Goal: Task Accomplishment & Management: Manage account settings

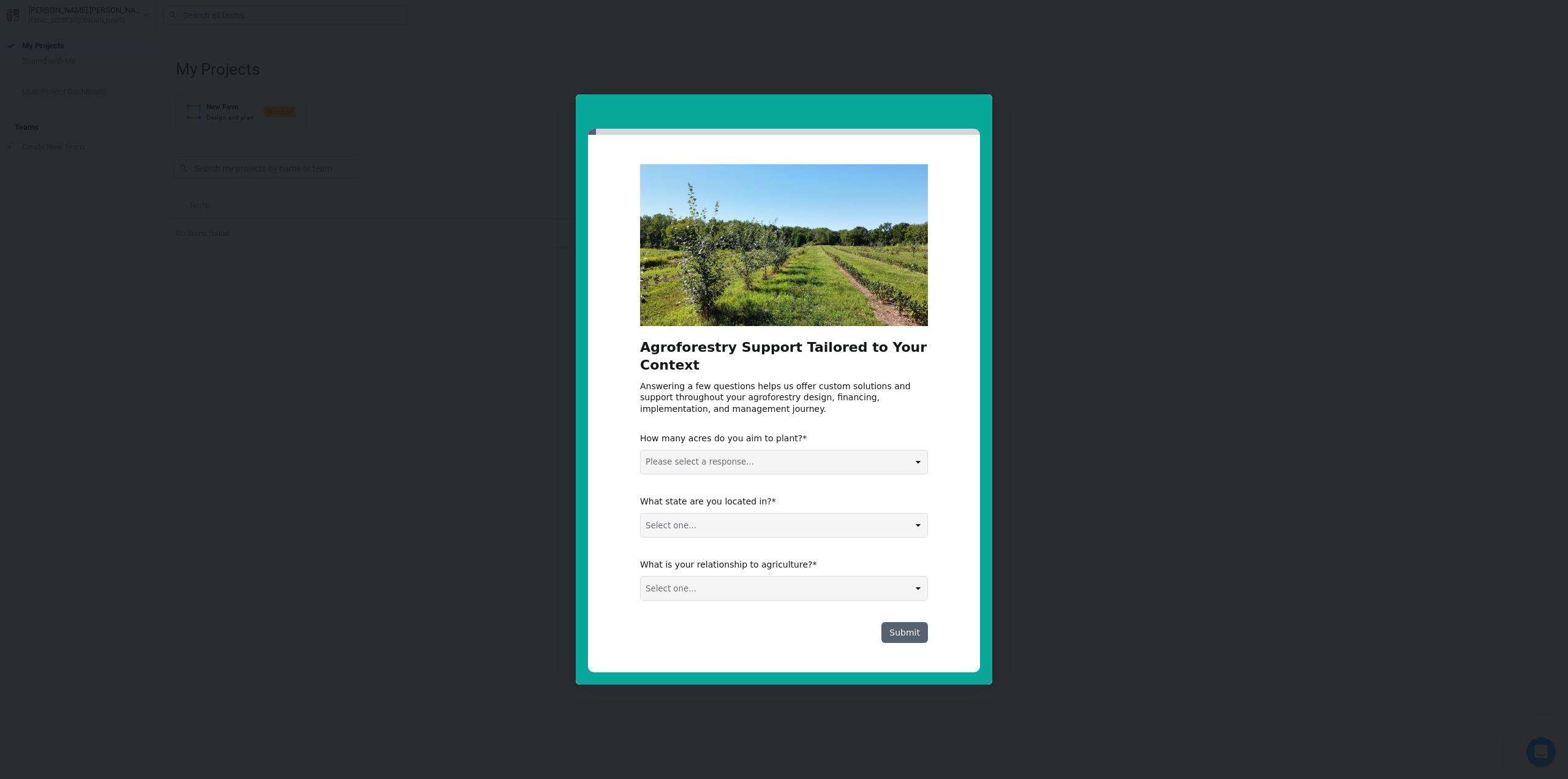
click at [833, 458] on select "Please select a response... 0-5 acres 5-50 acres 50-100 acres 100+ acres" at bounding box center [784, 462] width 287 height 23
select select "100+ acres"
click at [641, 450] on select "Please select a response... 0-5 acres 5-50 acres 50-100 acres 100+ acres" at bounding box center [784, 462] width 287 height 23
click at [805, 533] on select "Select one... Non-US AL AK AZ AR CA CO CT DE FL [GEOGRAPHIC_DATA] HI ID IL IN I…" at bounding box center [784, 525] width 287 height 23
select select "KS"
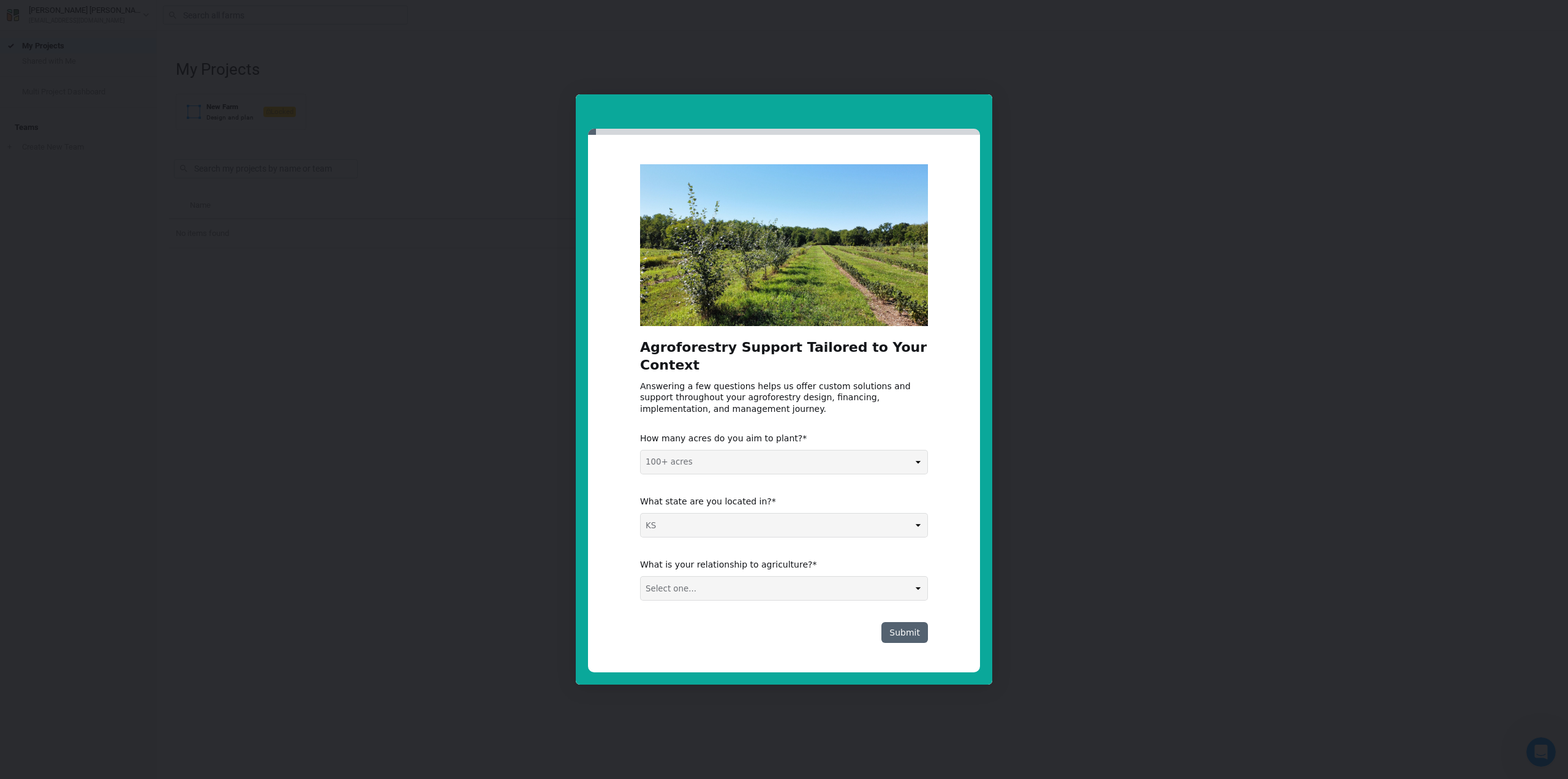
click at [641, 514] on select "Select one... Non-US AL AK AZ AR CA CO CT DE FL [GEOGRAPHIC_DATA] HI ID IL IN I…" at bounding box center [784, 525] width 287 height 23
click at [777, 582] on select "Select one... Agribusiness / Co-op Farmer / Landowner Agri-Food Supply Chain Fo…" at bounding box center [784, 588] width 287 height 23
select select "Farmer / Landowner"
click at [641, 576] on select "Select one... Agribusiness / Co-op Farmer / Landowner Agri-Food Supply Chain Fo…" at bounding box center [784, 588] width 287 height 23
click at [895, 630] on button "Submit" at bounding box center [905, 632] width 47 height 21
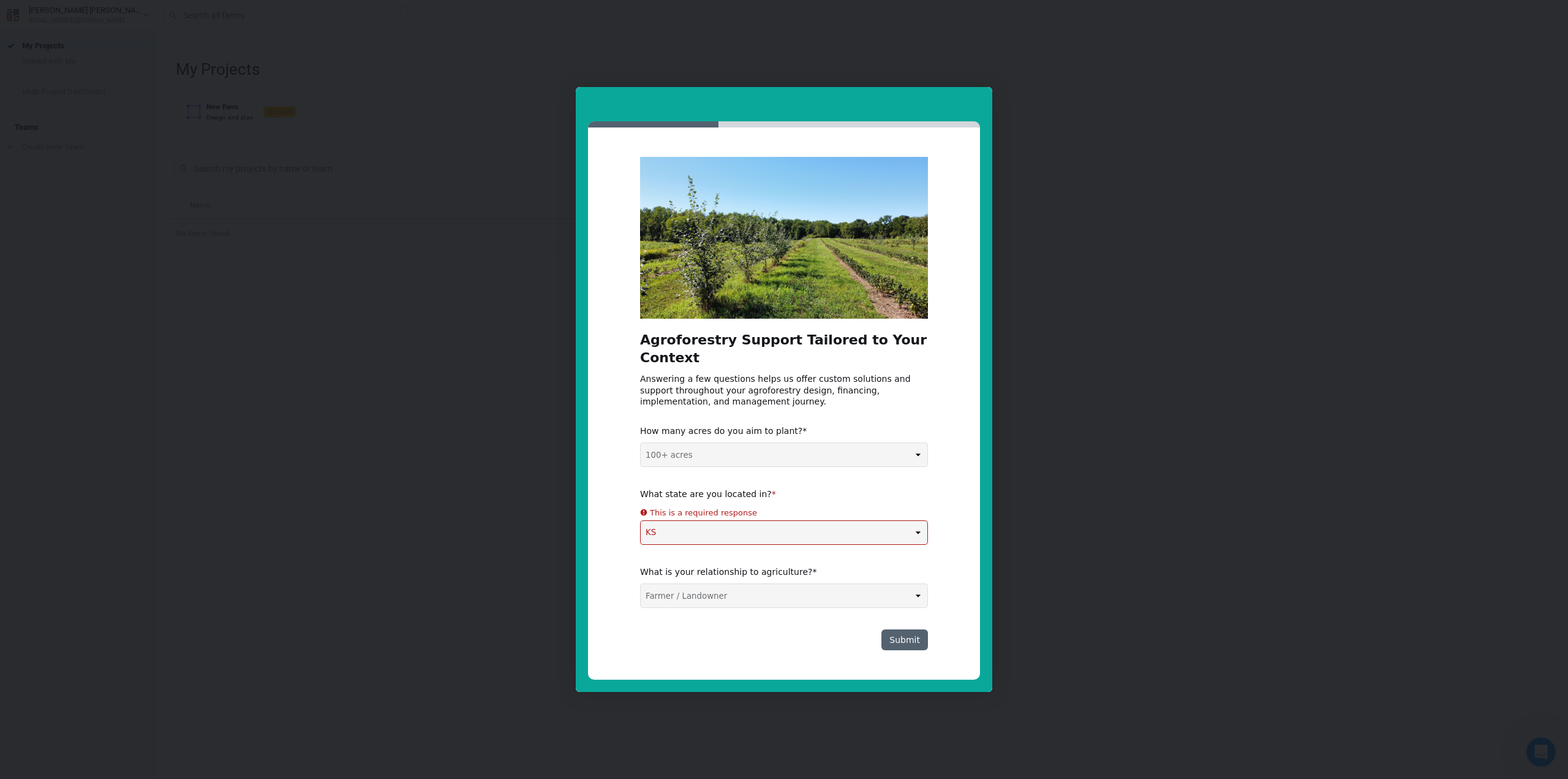
click at [843, 468] on div "Agroforestry Support Tailored to Your Context Answering a few questions helps u…" at bounding box center [784, 403] width 288 height 493
click at [641, 444] on select "Please select a response... 0-5 acres 5-50 acres 50-100 acres 100+ acres" at bounding box center [784, 455] width 287 height 23
click at [976, 531] on div "Agroforestry Support Tailored to Your Context Answering a few questions helps u…" at bounding box center [784, 403] width 392 height 552
click at [918, 533] on select "Select one... Non-US AL AK AZ AR CA CO CT DE FL [GEOGRAPHIC_DATA] HI ID IL IN I…" at bounding box center [784, 533] width 287 height 23
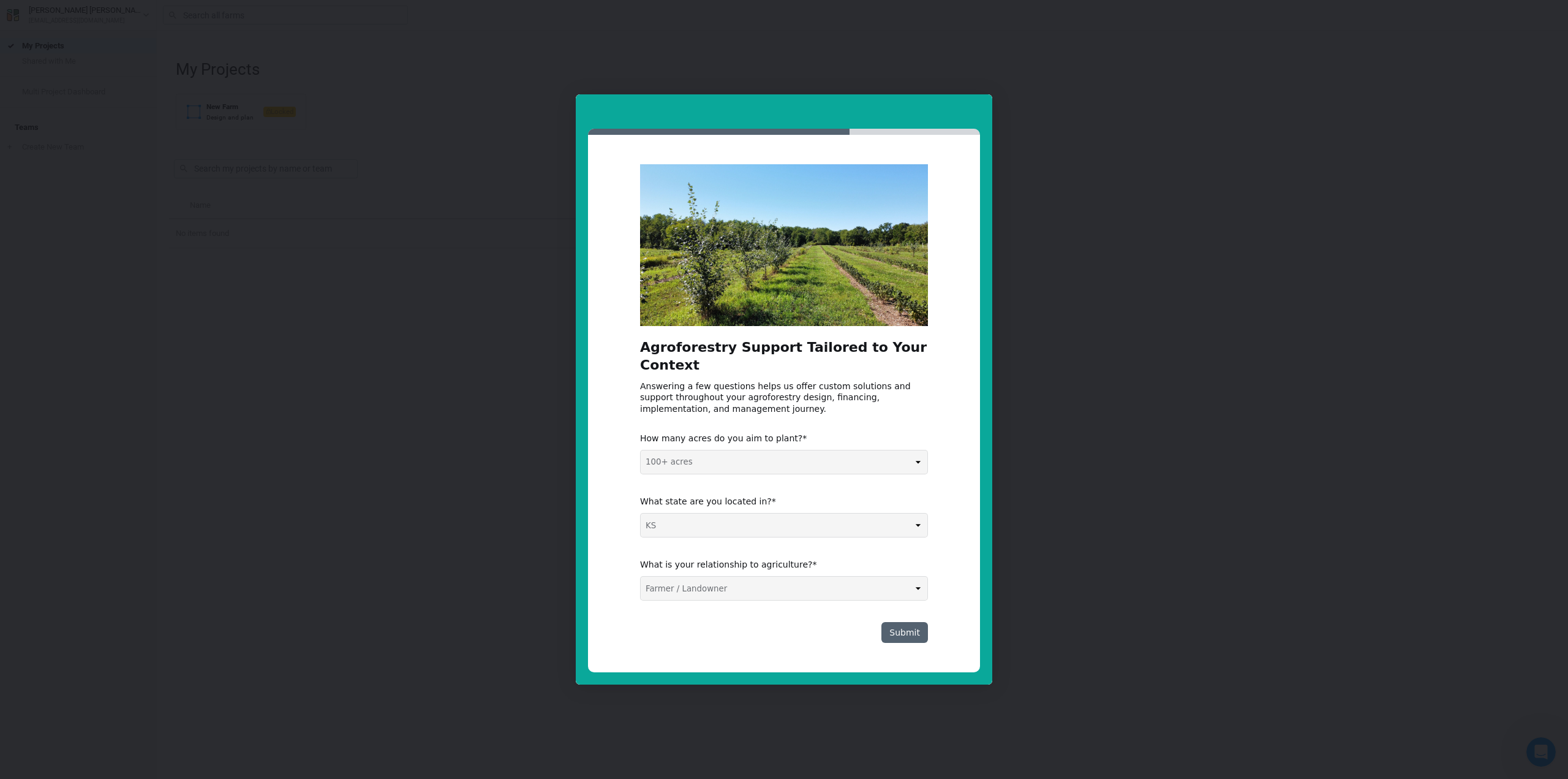
click at [641, 514] on select "Select one... Non-US AL AK AZ AR CA CO CT DE FL [GEOGRAPHIC_DATA] HI ID IL IN I…" at bounding box center [784, 525] width 287 height 23
click at [910, 629] on button "Submit" at bounding box center [905, 632] width 47 height 21
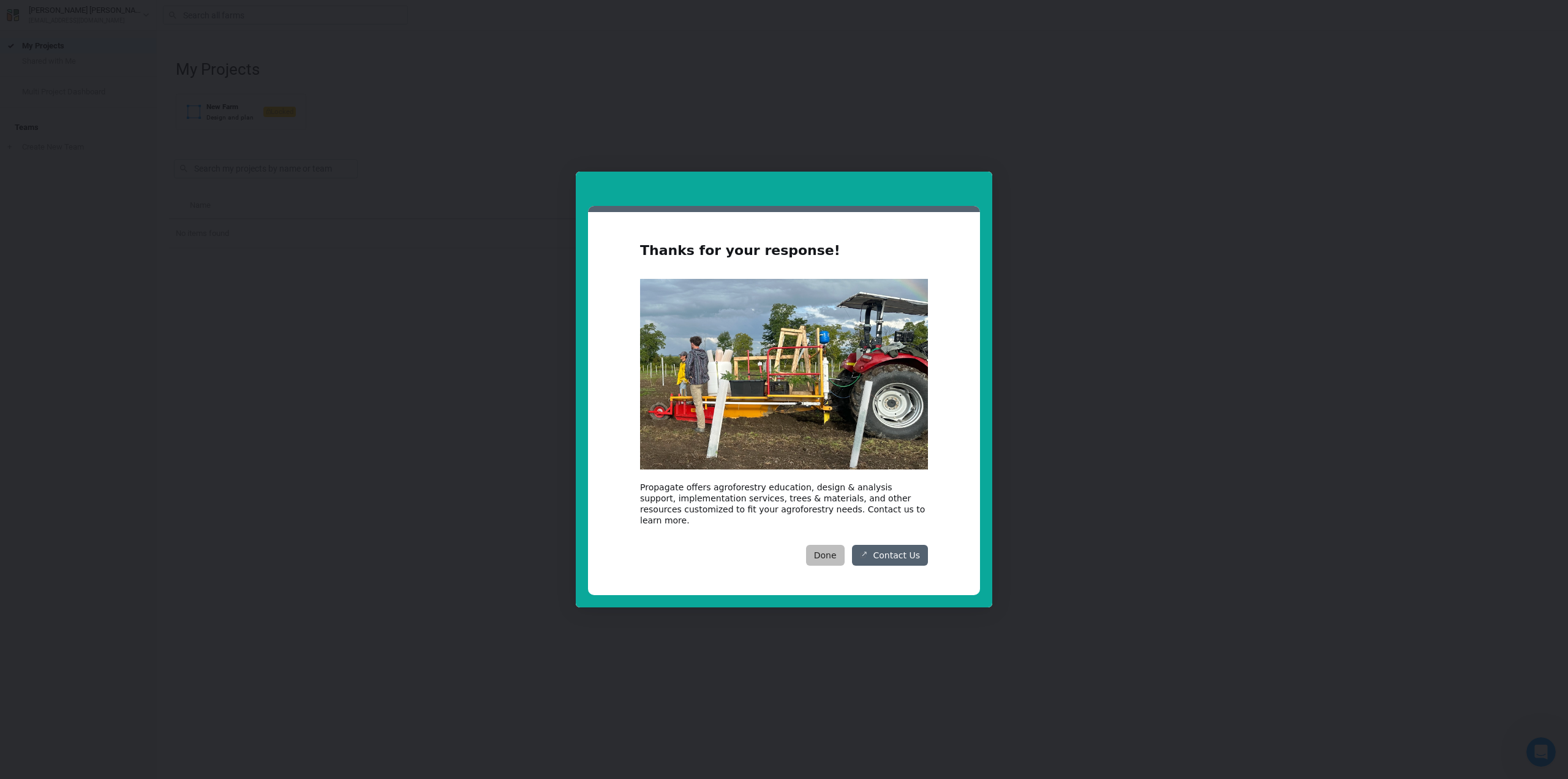
click at [843, 552] on button "Done" at bounding box center [825, 555] width 39 height 21
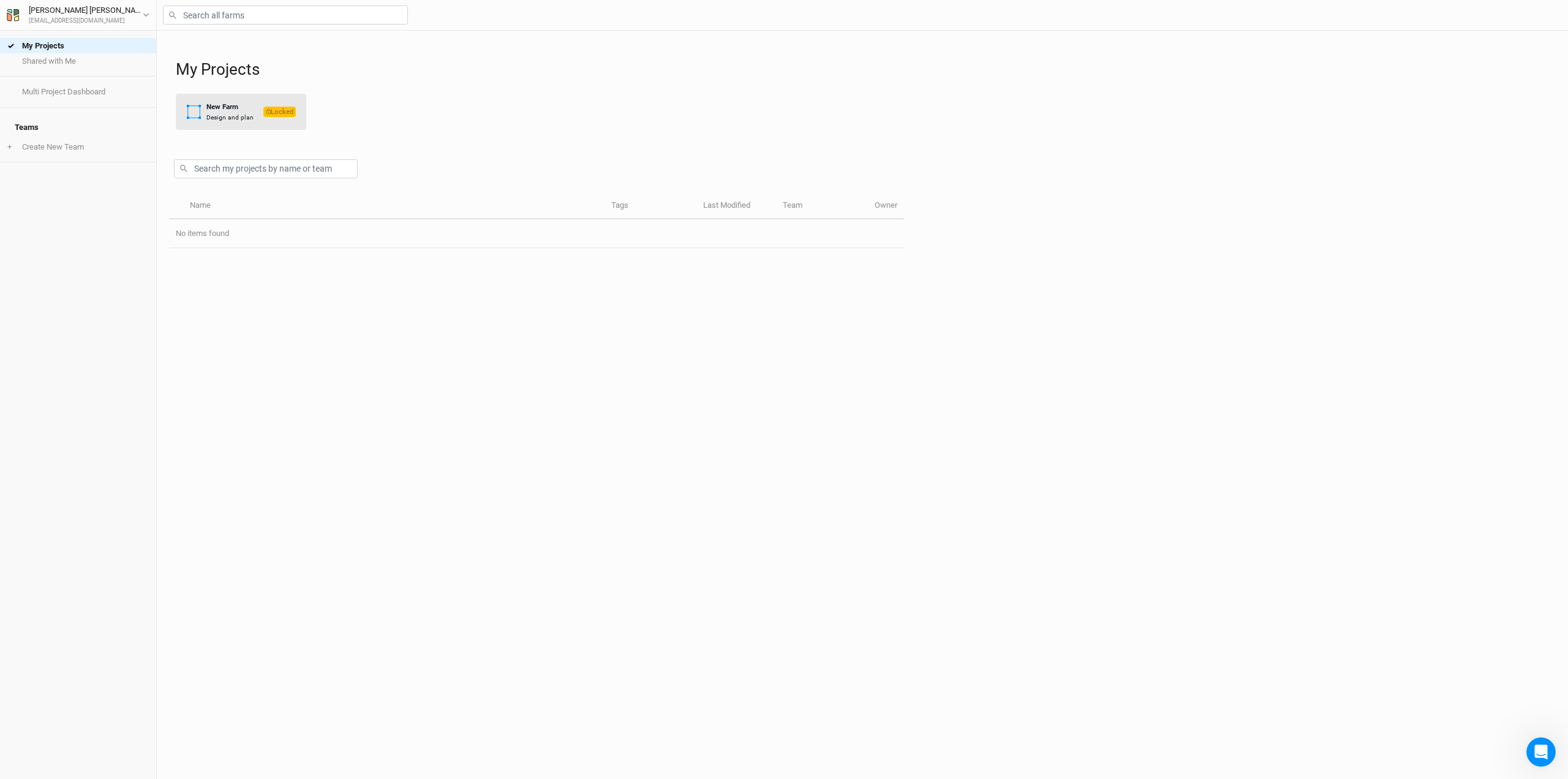
click at [248, 121] on div "Design and plan" at bounding box center [230, 117] width 47 height 9
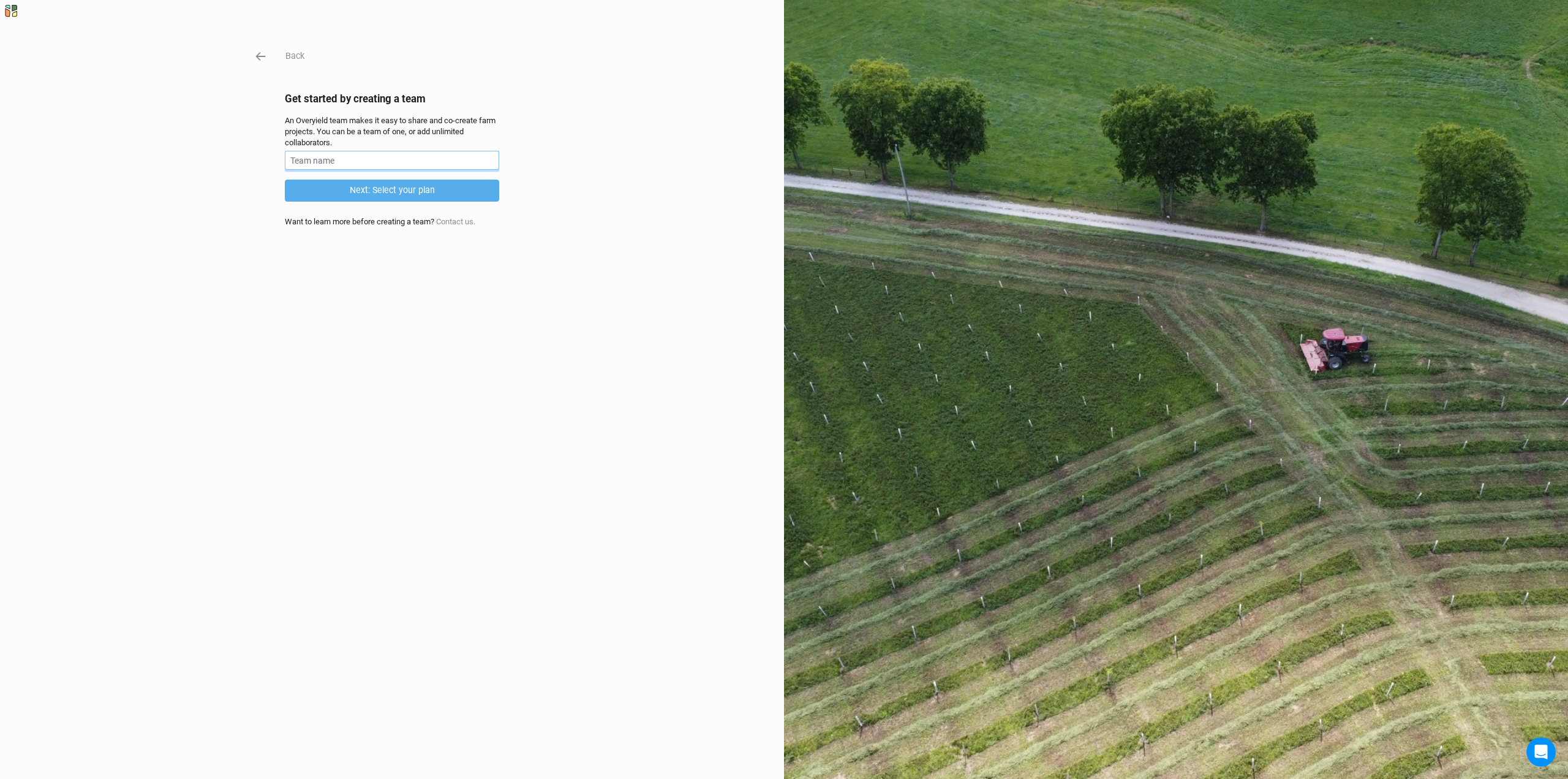
click at [456, 162] on input "text" at bounding box center [392, 160] width 214 height 19
type input "[PERSON_NAME]"
click at [457, 194] on button "Next: Select your plan" at bounding box center [392, 190] width 214 height 22
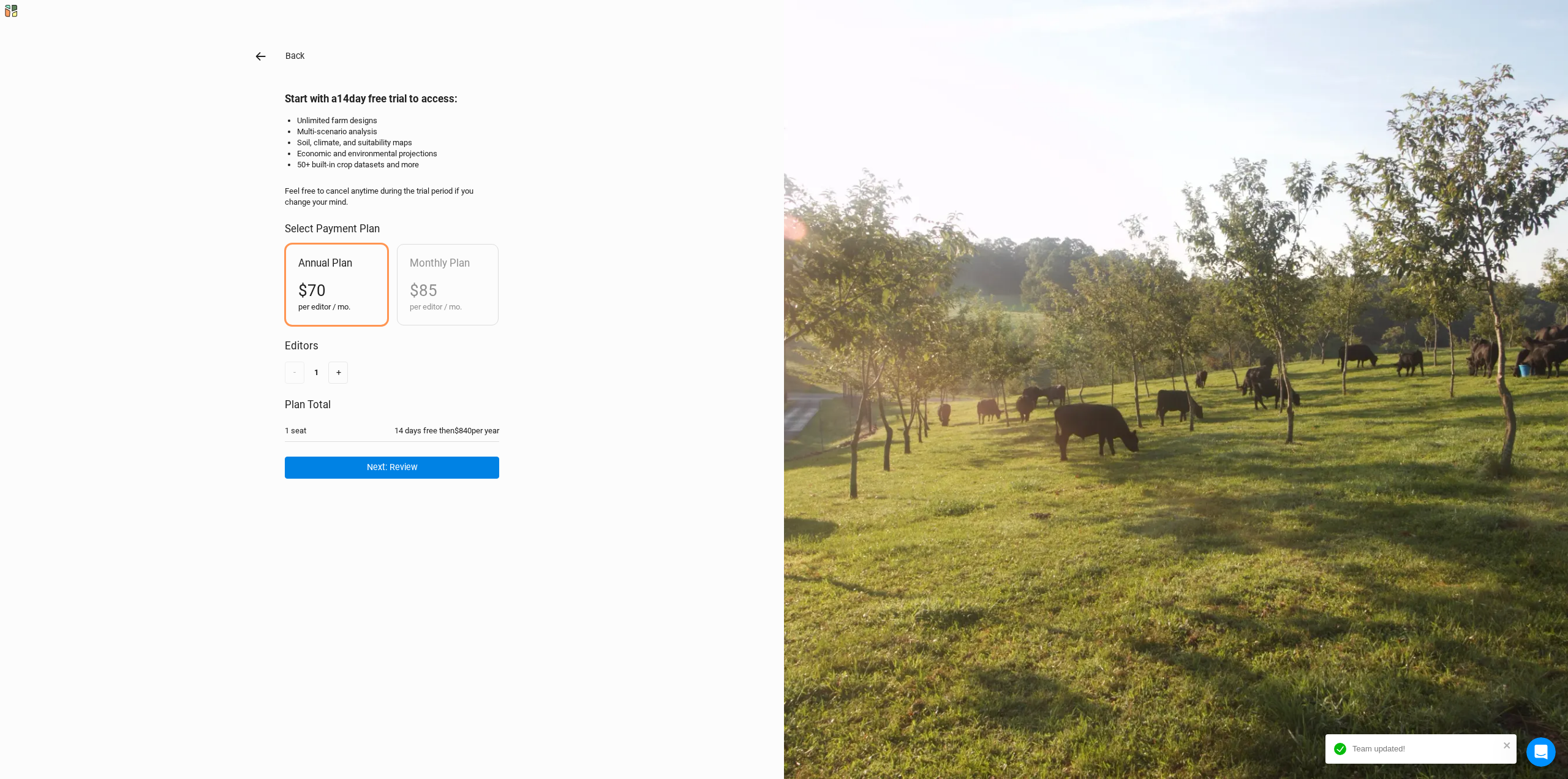
click at [263, 56] on icon "button" at bounding box center [261, 57] width 14 height 14
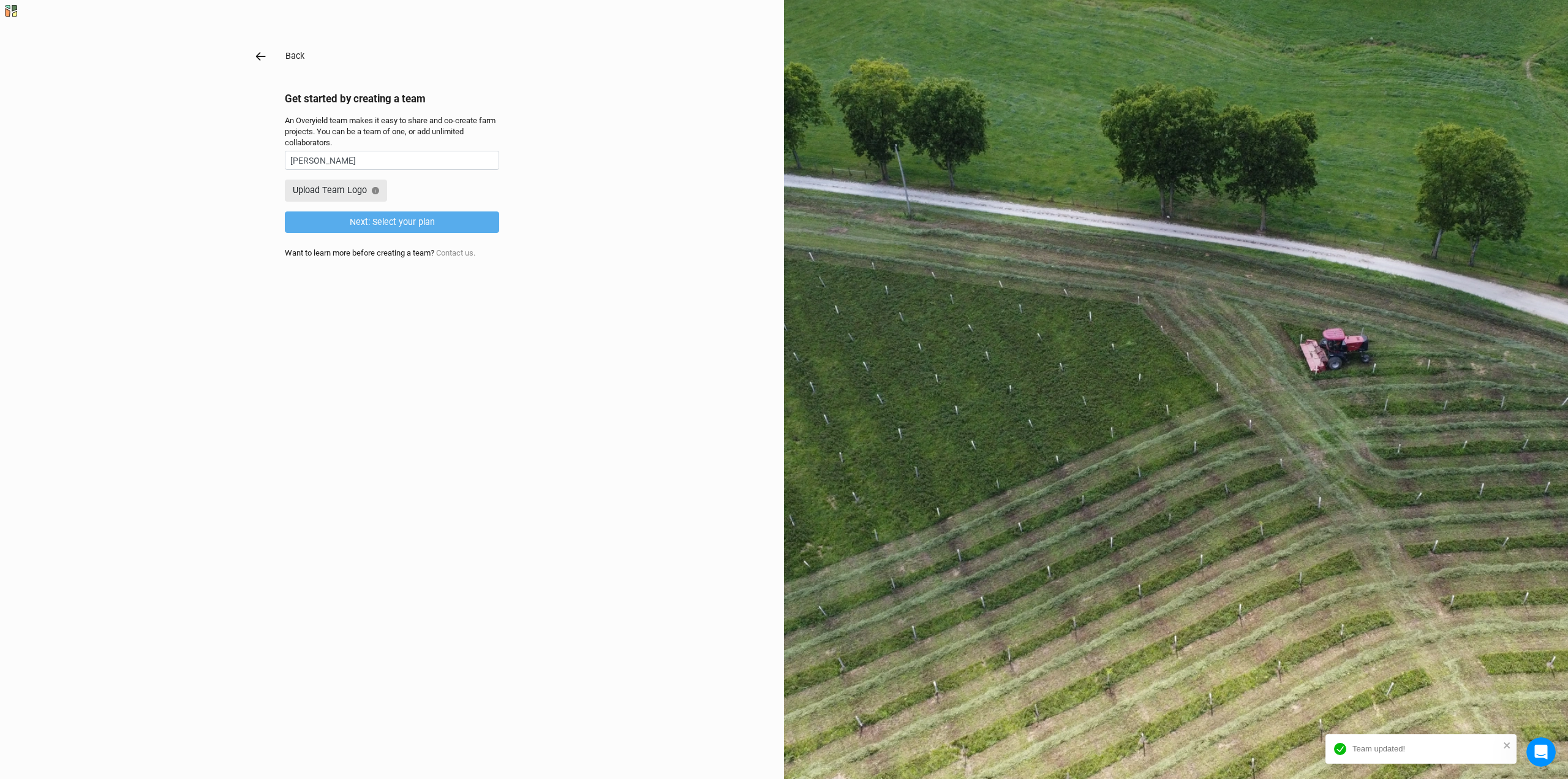
click at [256, 50] on icon "button" at bounding box center [261, 57] width 14 height 14
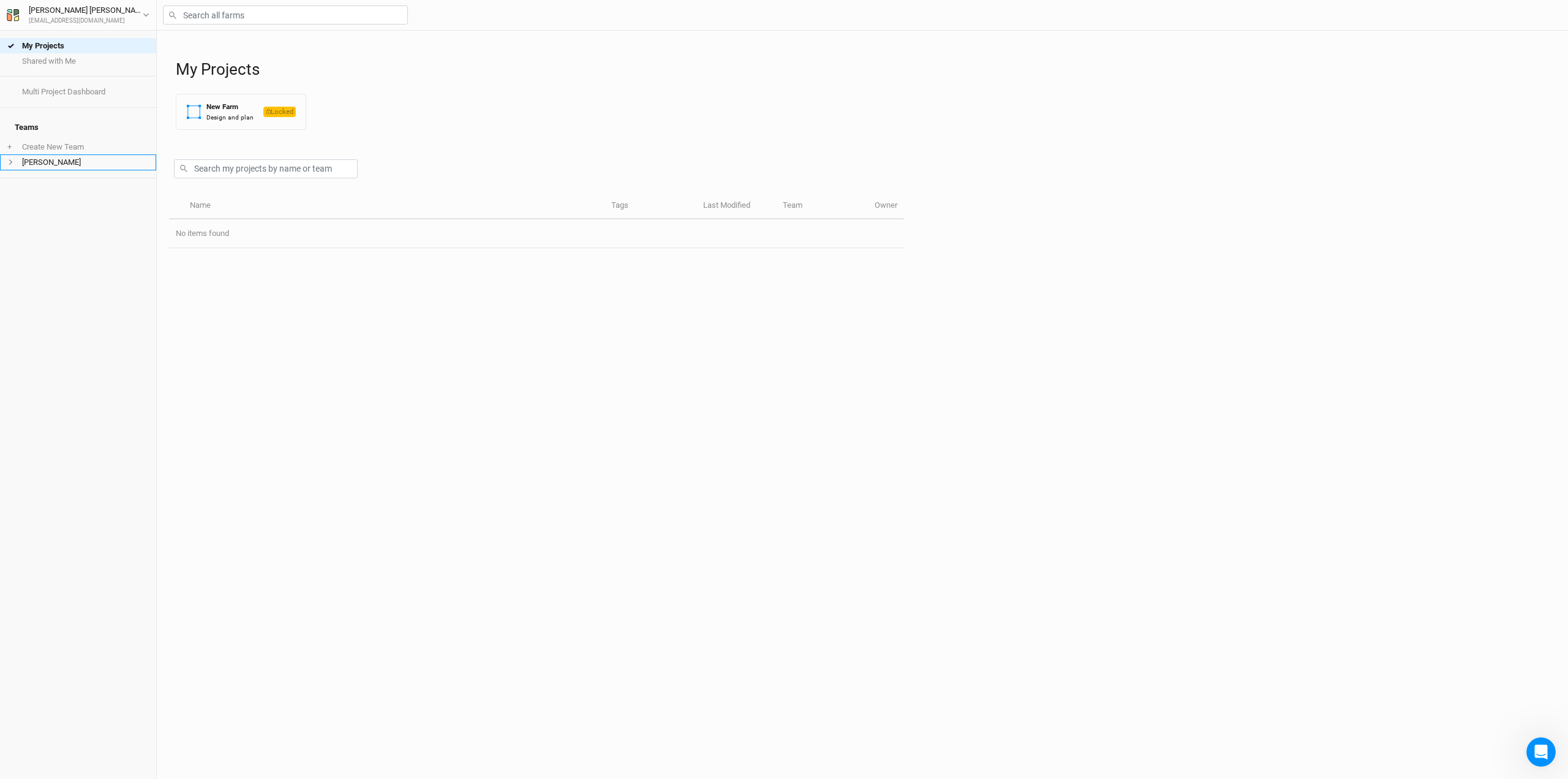
click at [72, 159] on li "[PERSON_NAME]" at bounding box center [78, 162] width 156 height 15
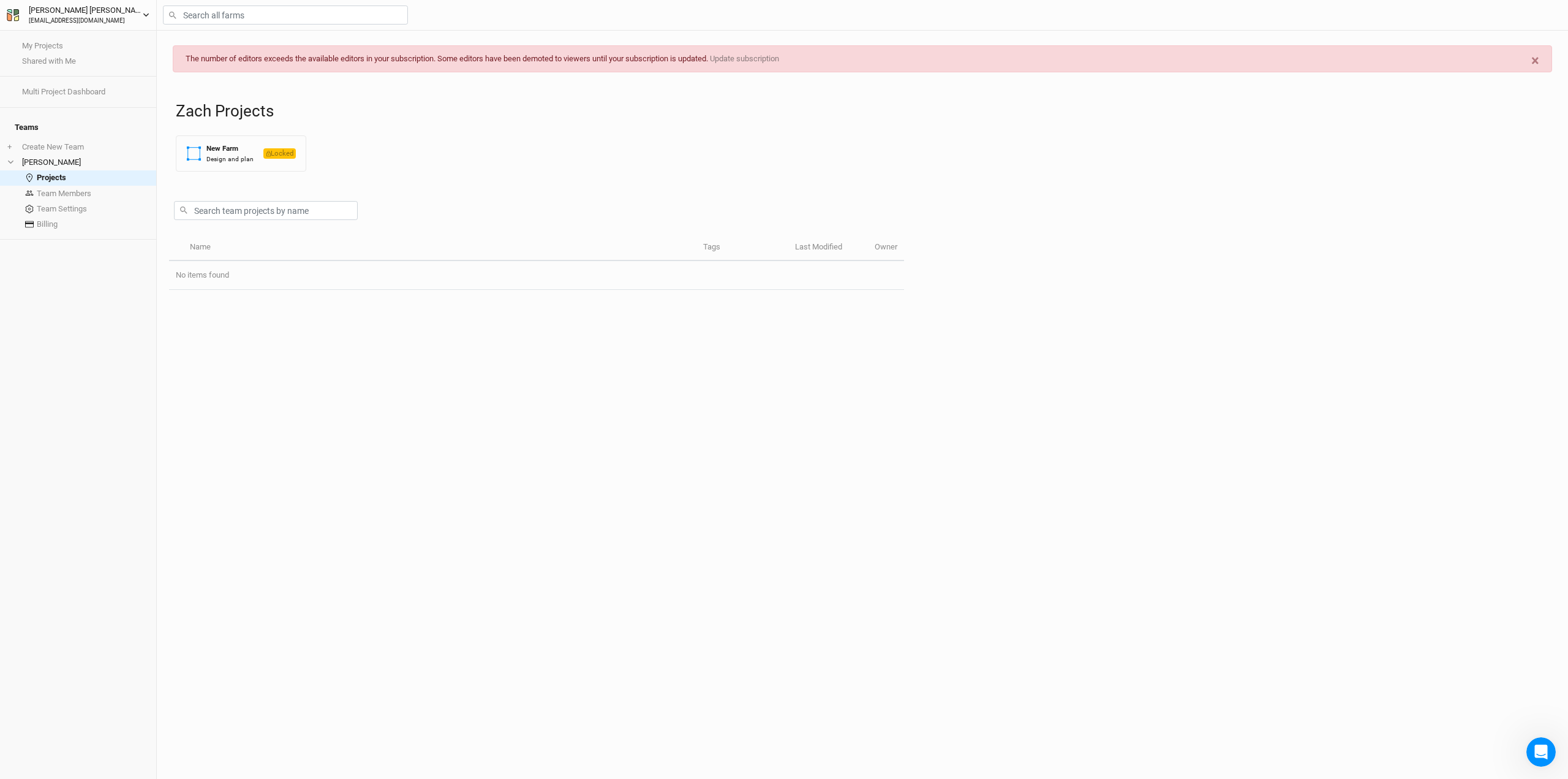
click at [70, 12] on div "[PERSON_NAME]" at bounding box center [85, 10] width 114 height 12
click at [90, 188] on link "Team Members" at bounding box center [78, 193] width 156 height 15
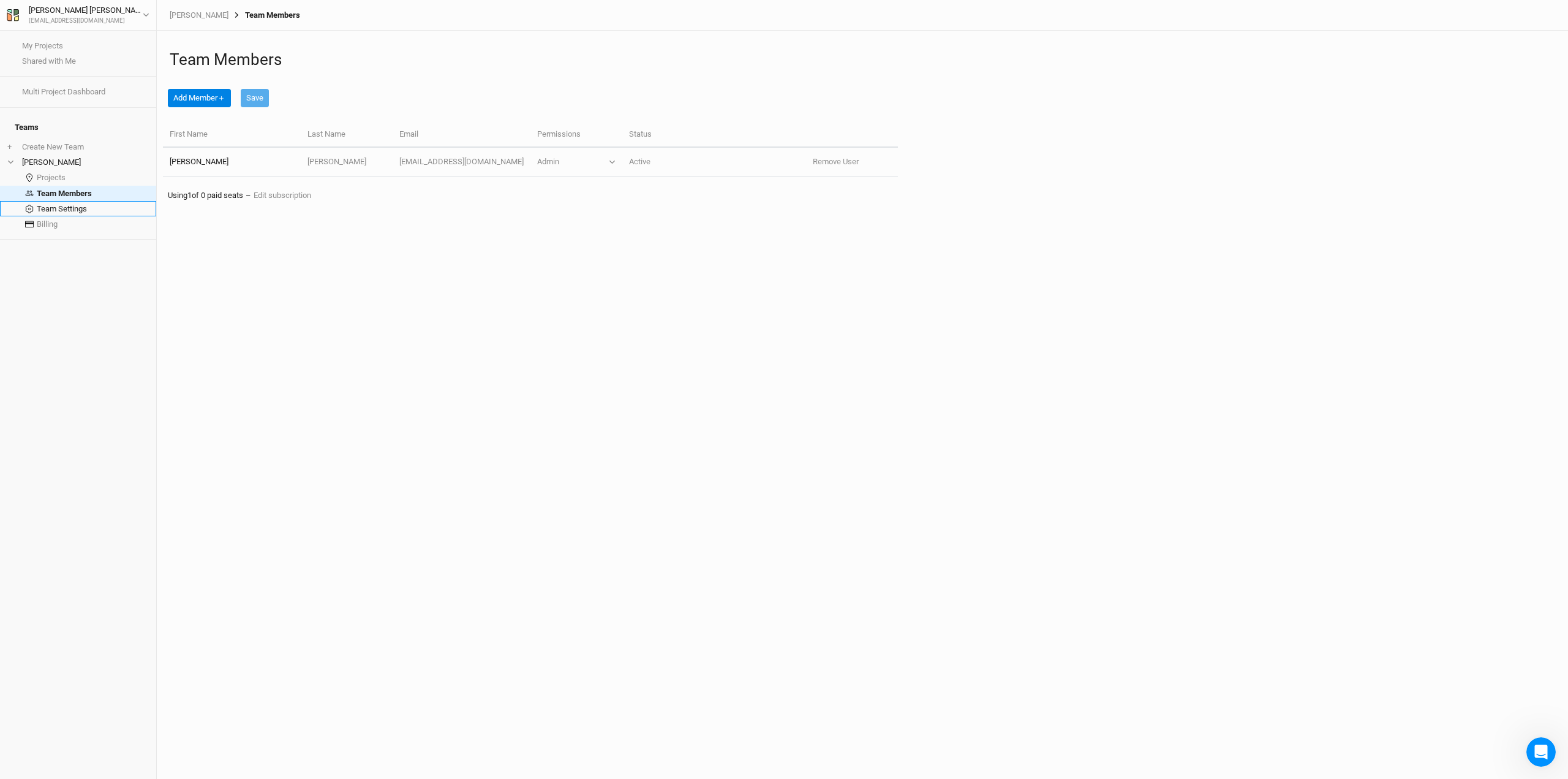
click at [87, 201] on link "Team Settings" at bounding box center [78, 208] width 156 height 15
click at [84, 170] on link "Projects" at bounding box center [78, 178] width 156 height 15
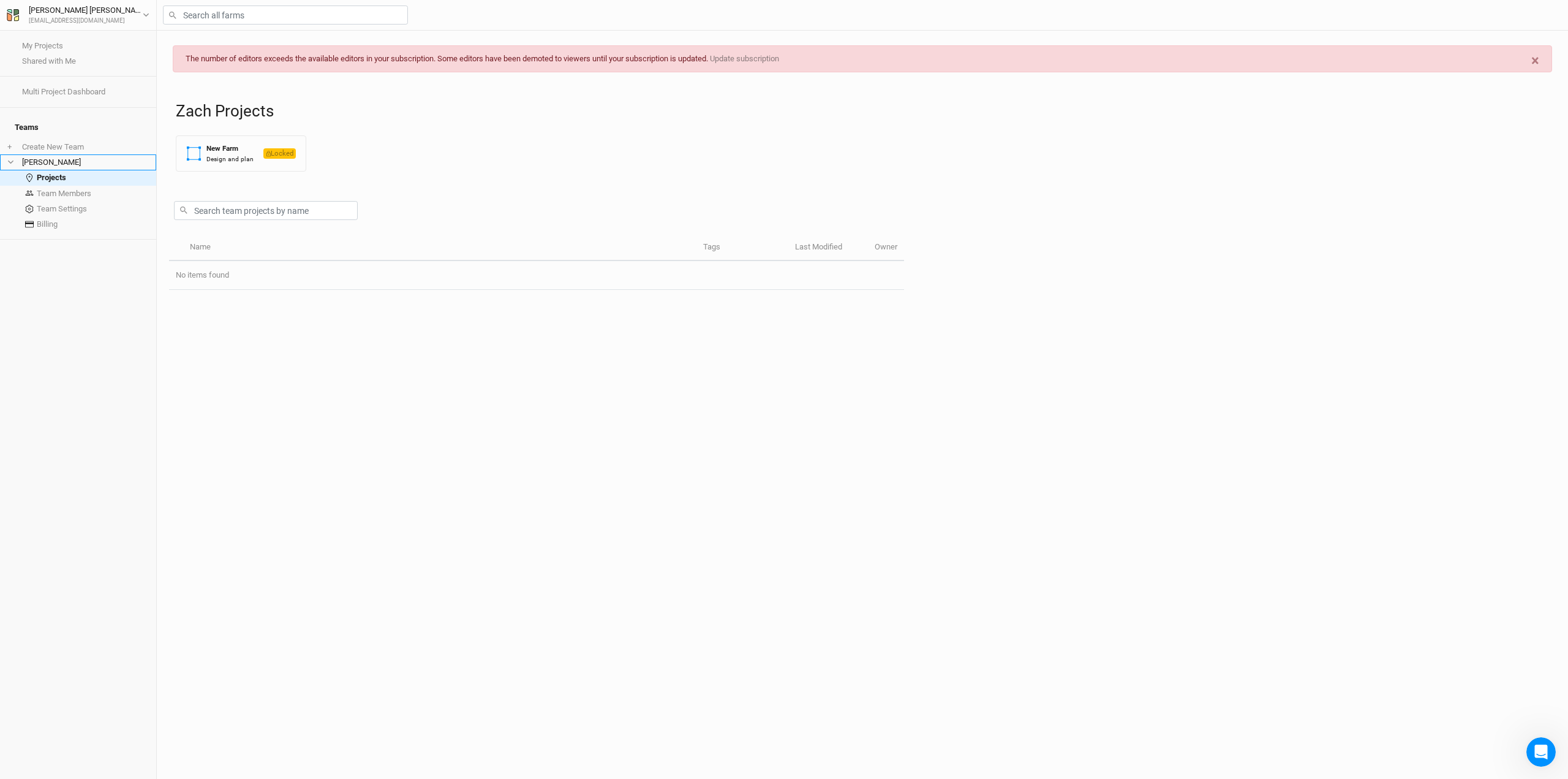
click at [80, 156] on li "[PERSON_NAME]" at bounding box center [78, 162] width 156 height 15
click at [79, 159] on li "[PERSON_NAME]" at bounding box center [78, 162] width 156 height 15
click at [76, 170] on link "Projects" at bounding box center [78, 178] width 156 height 15
click at [79, 186] on link "Team Members" at bounding box center [78, 193] width 156 height 15
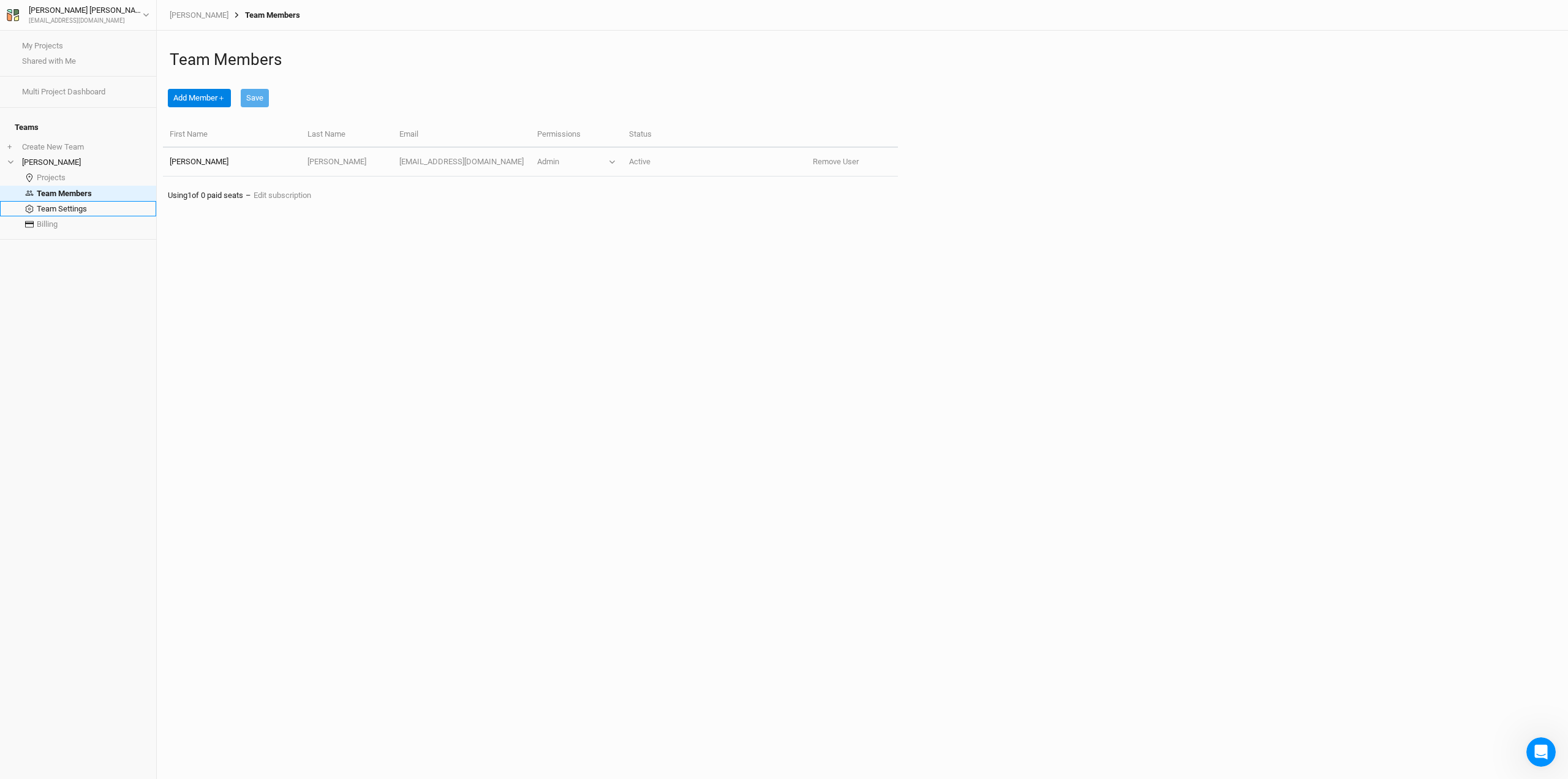
click at [84, 201] on link "Team Settings" at bounding box center [78, 208] width 156 height 15
click at [91, 186] on link "Team Members" at bounding box center [78, 193] width 156 height 15
click at [109, 171] on link "Projects" at bounding box center [78, 178] width 156 height 15
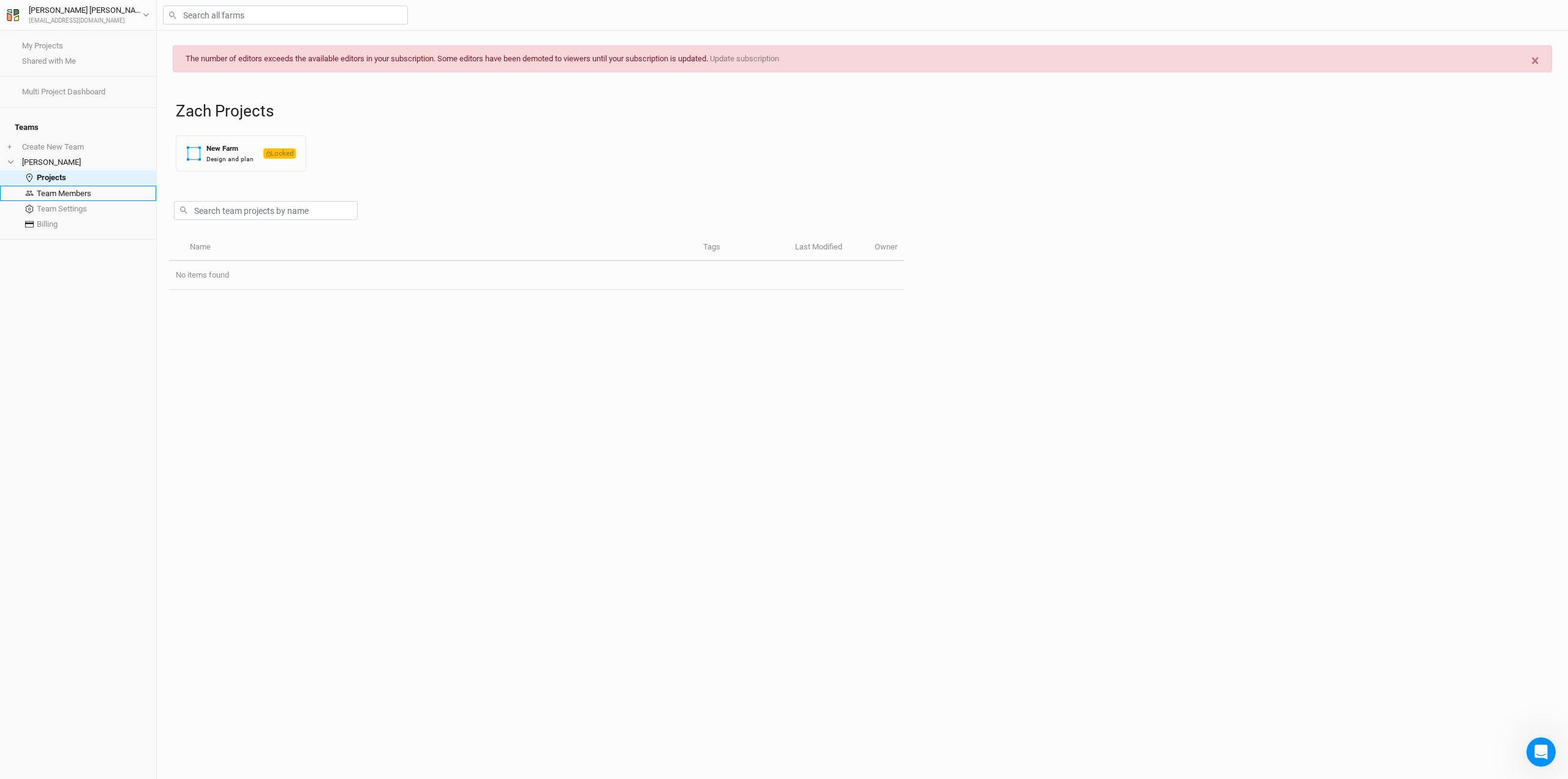
click at [112, 187] on link "Team Members" at bounding box center [78, 193] width 156 height 15
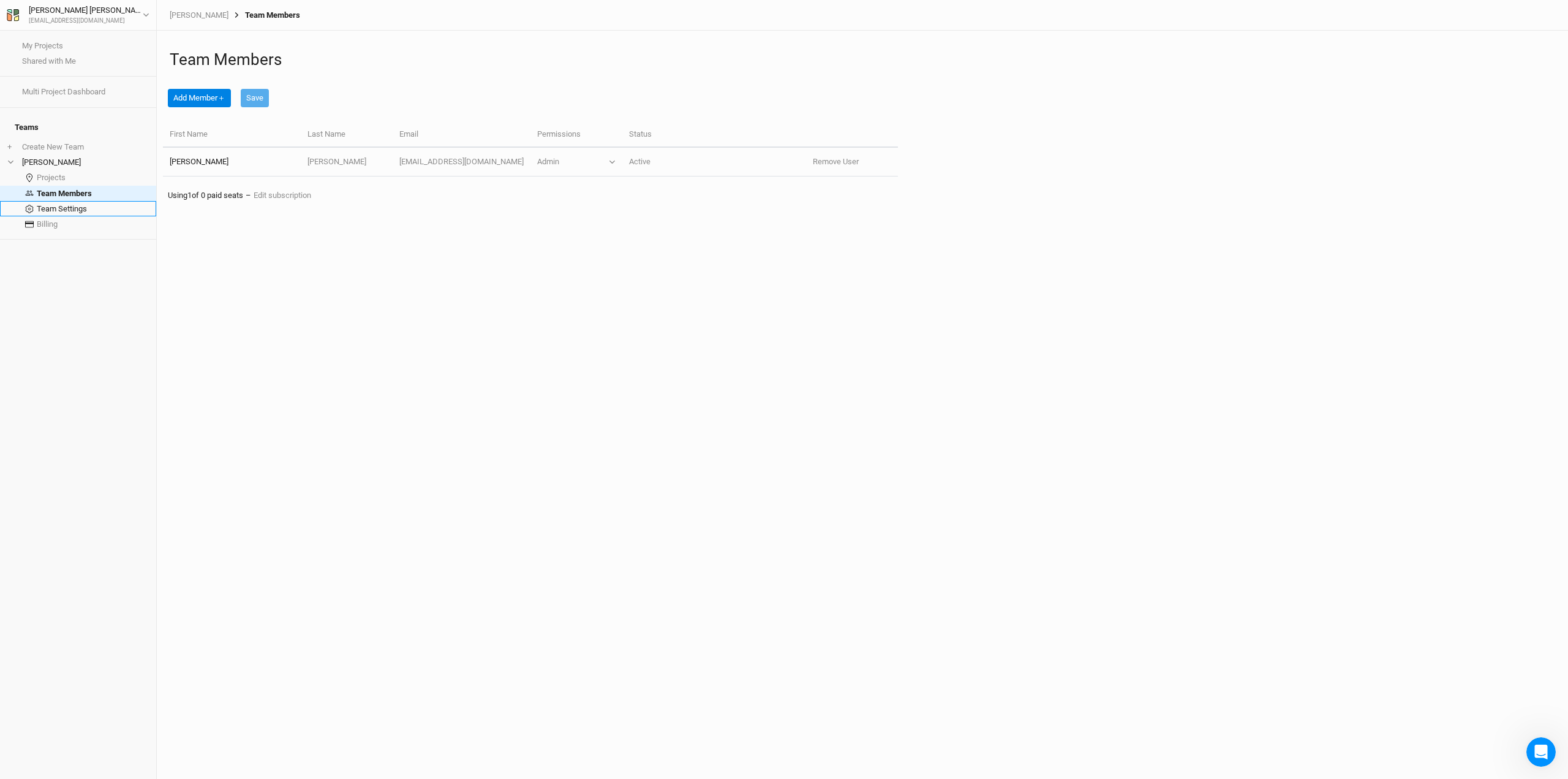
click at [114, 201] on link "Team Settings" at bounding box center [78, 208] width 156 height 15
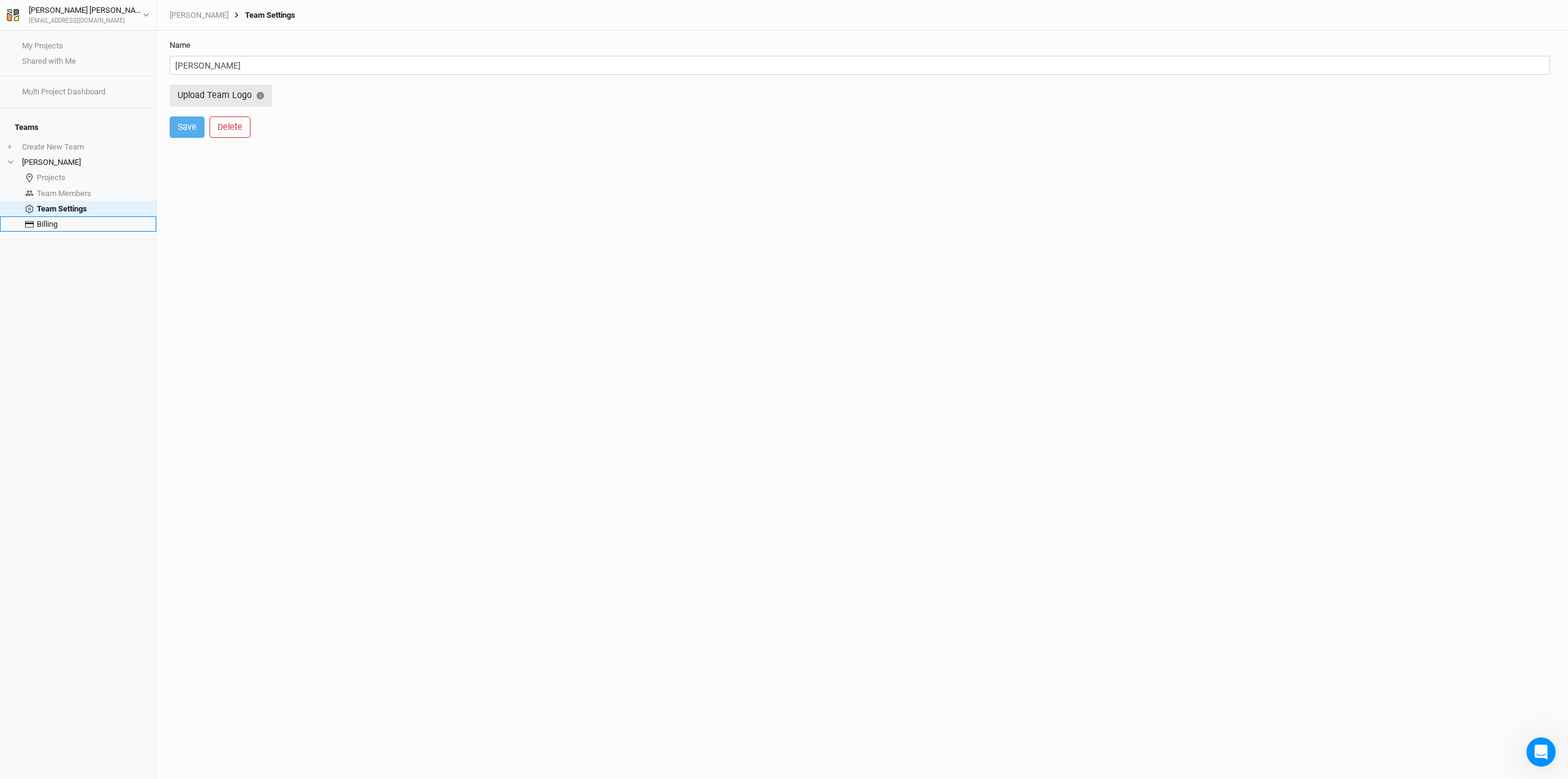
click at [120, 219] on link "Billing" at bounding box center [78, 224] width 156 height 15
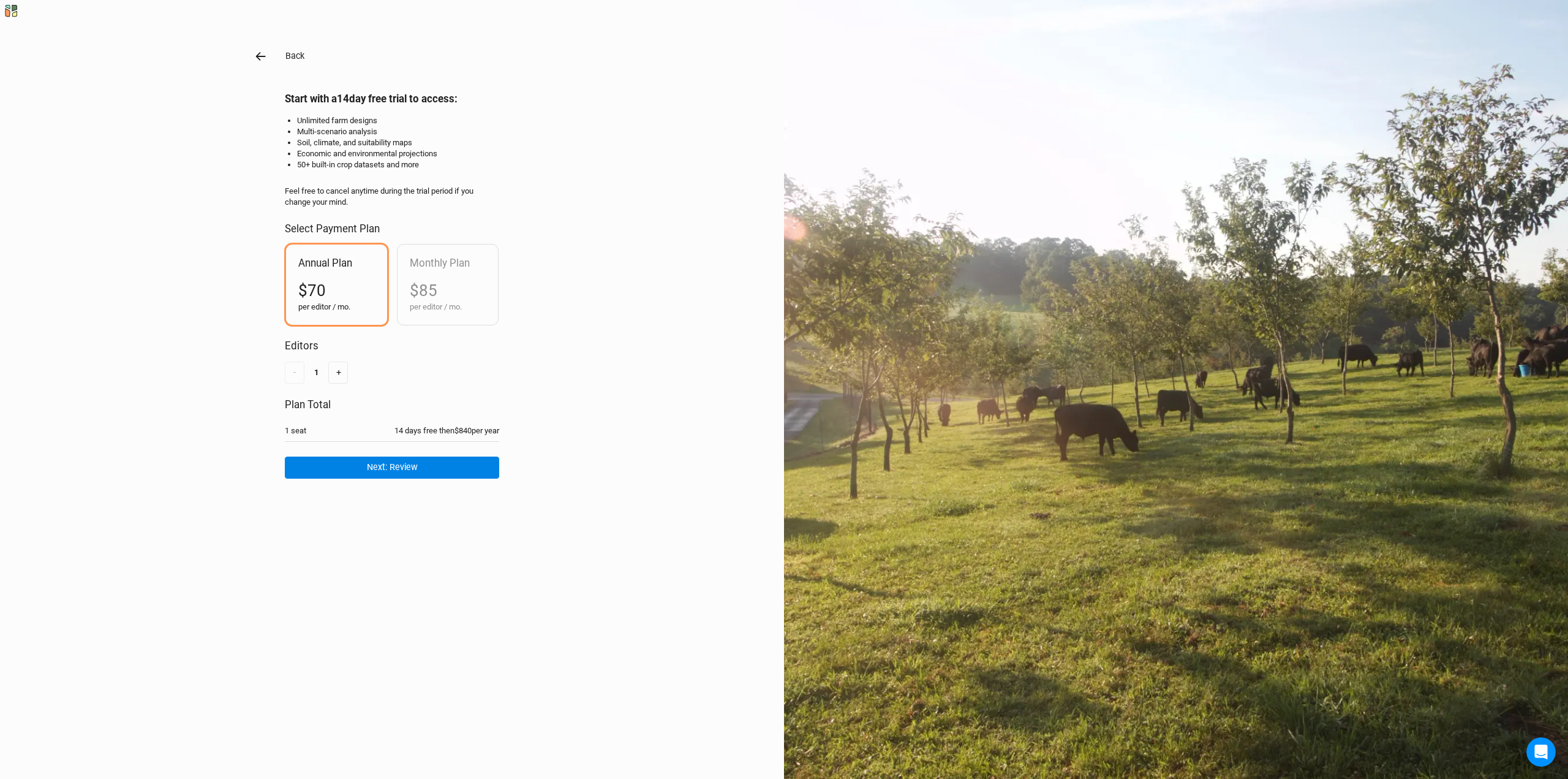
click at [285, 62] on button "Back" at bounding box center [295, 56] width 20 height 14
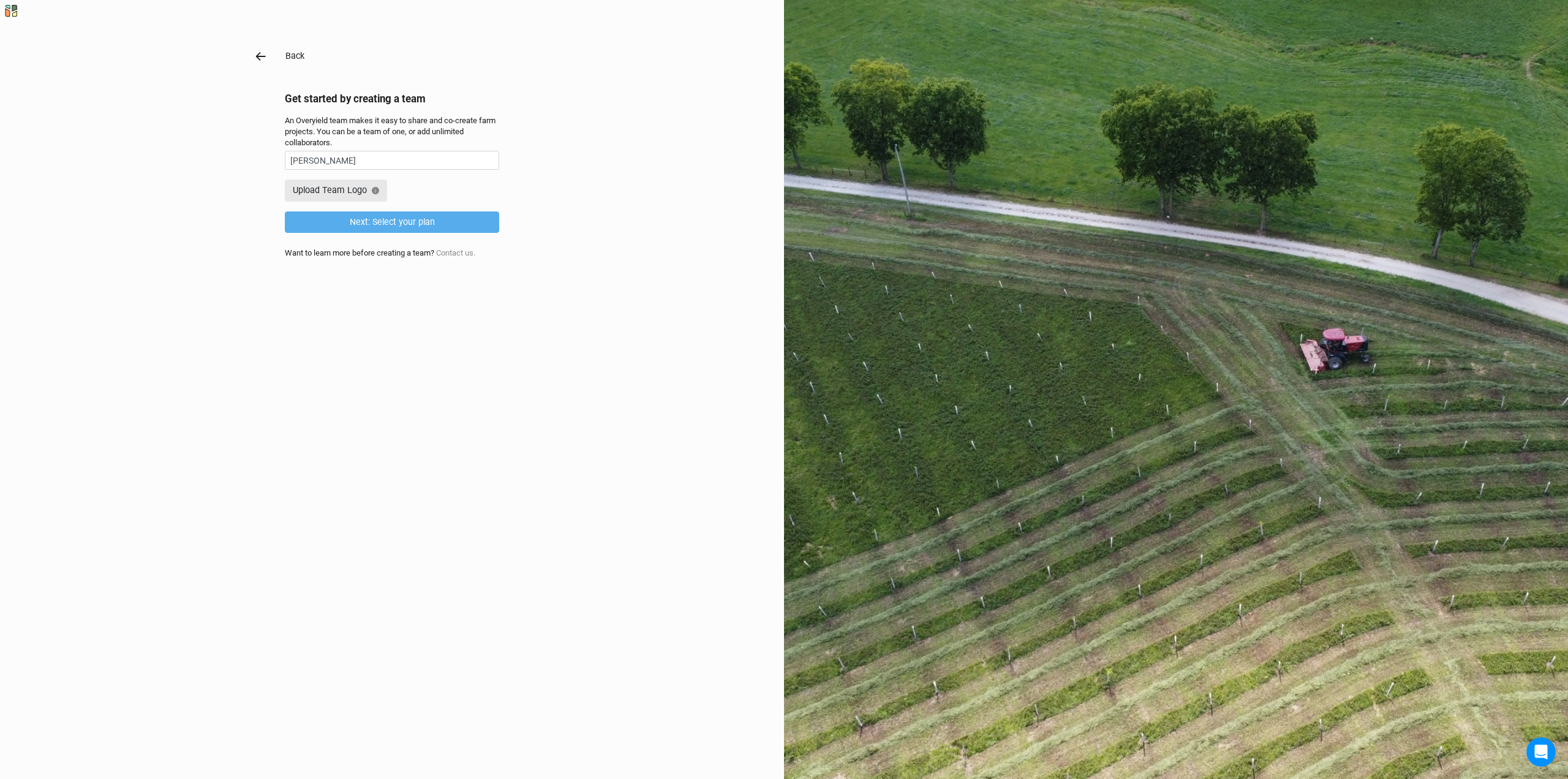
click at [288, 61] on button "Back" at bounding box center [295, 56] width 20 height 14
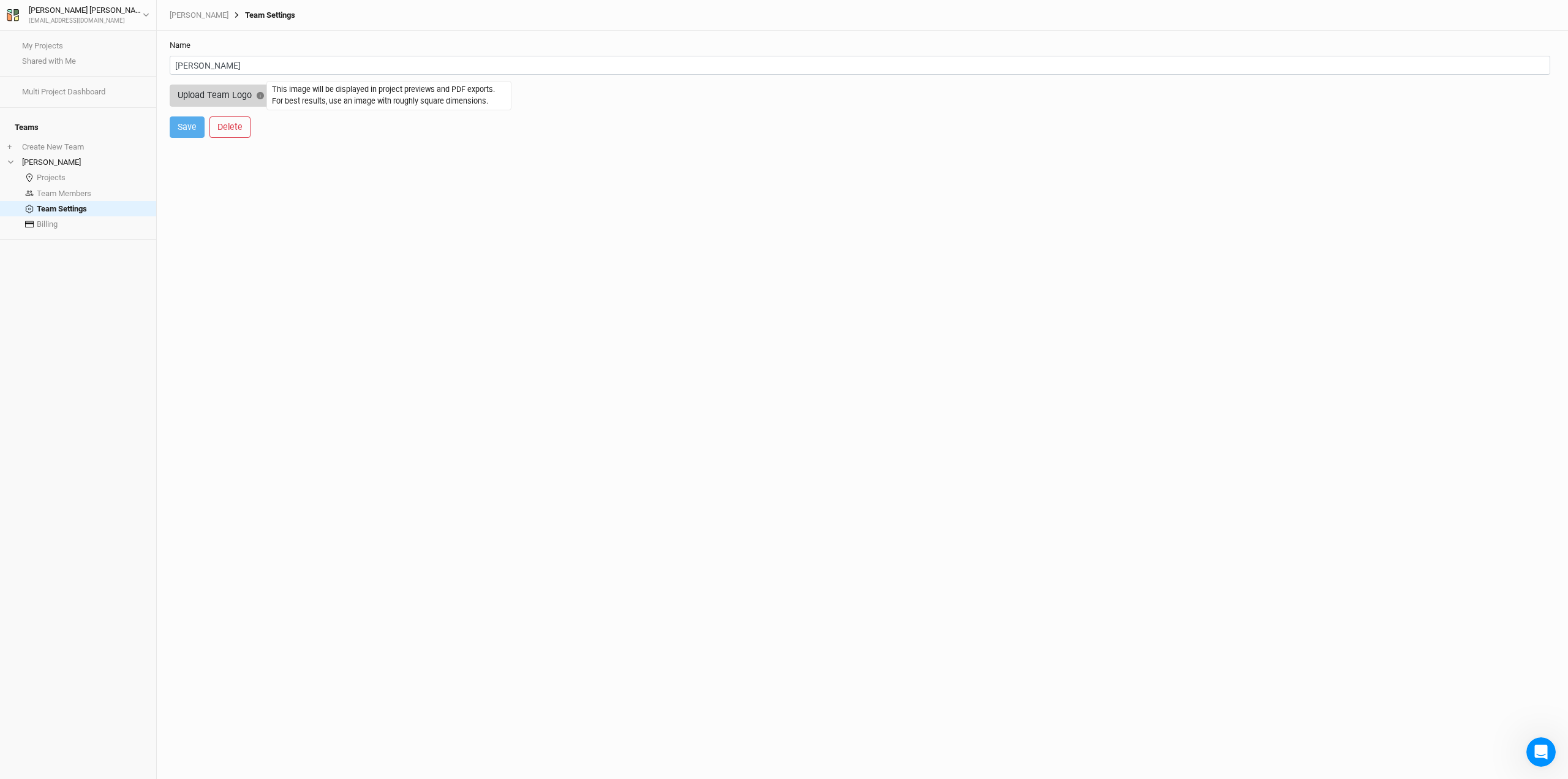
click at [259, 97] on icon "button" at bounding box center [260, 96] width 7 height 7
